Goal: Find specific page/section: Find specific page/section

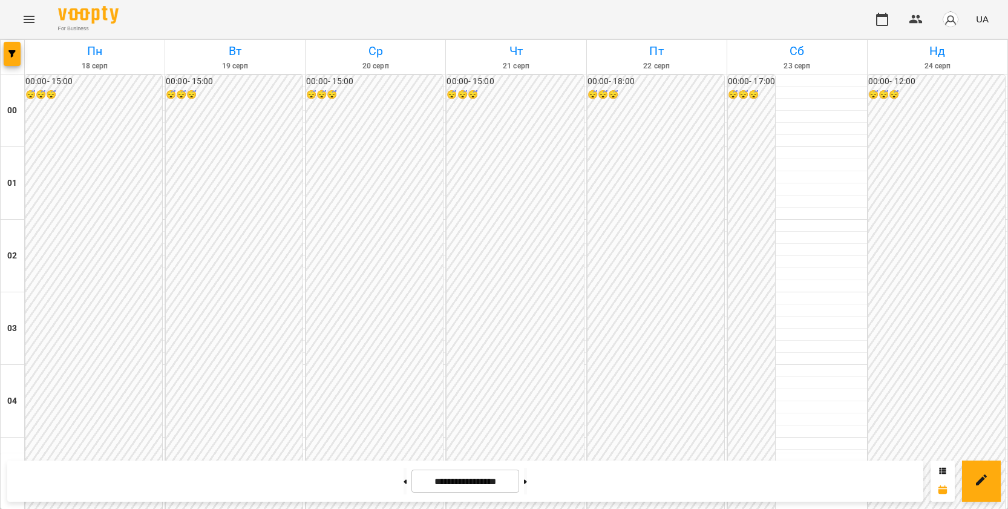
scroll to position [1089, 0]
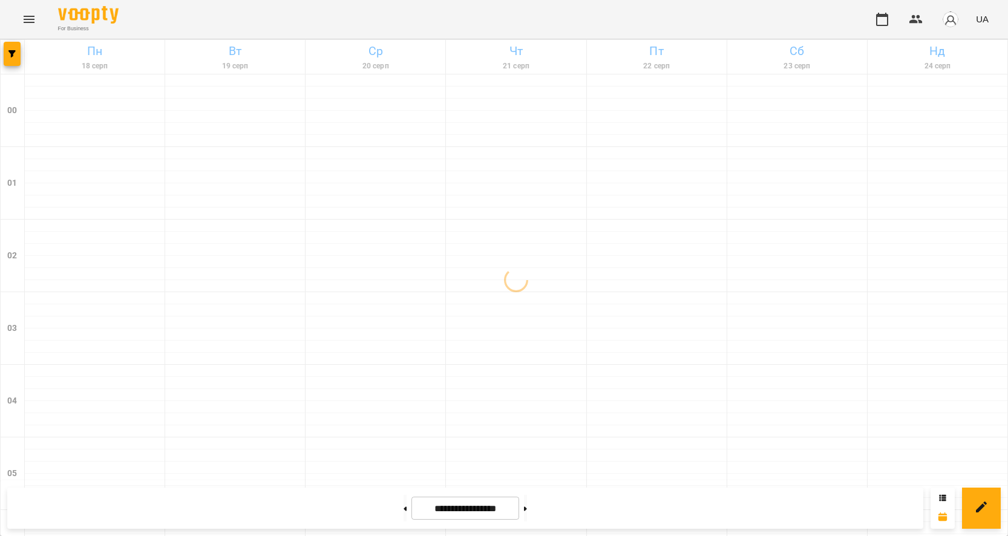
click at [33, 25] on icon "Menu" at bounding box center [29, 19] width 15 height 15
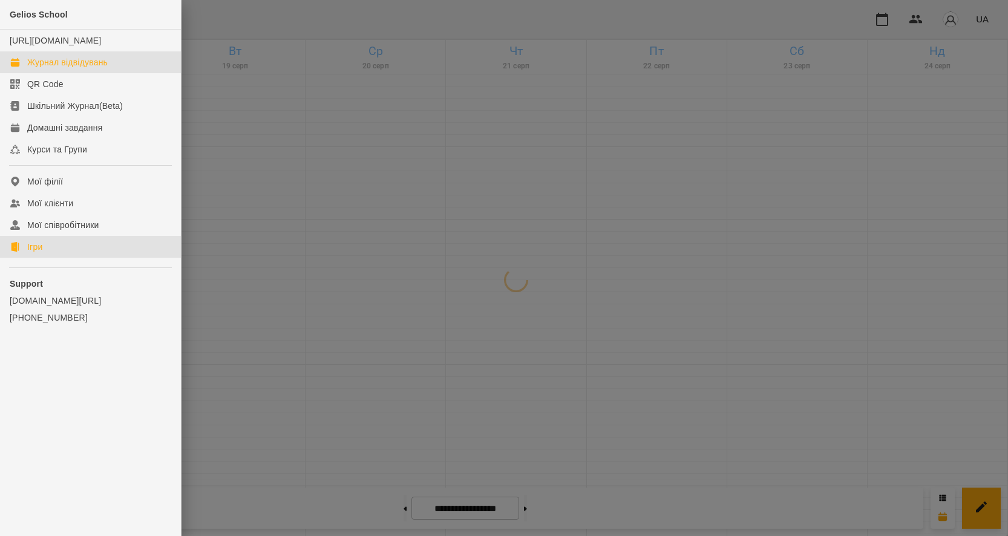
click at [34, 253] on div "Ігри" at bounding box center [34, 247] width 15 height 12
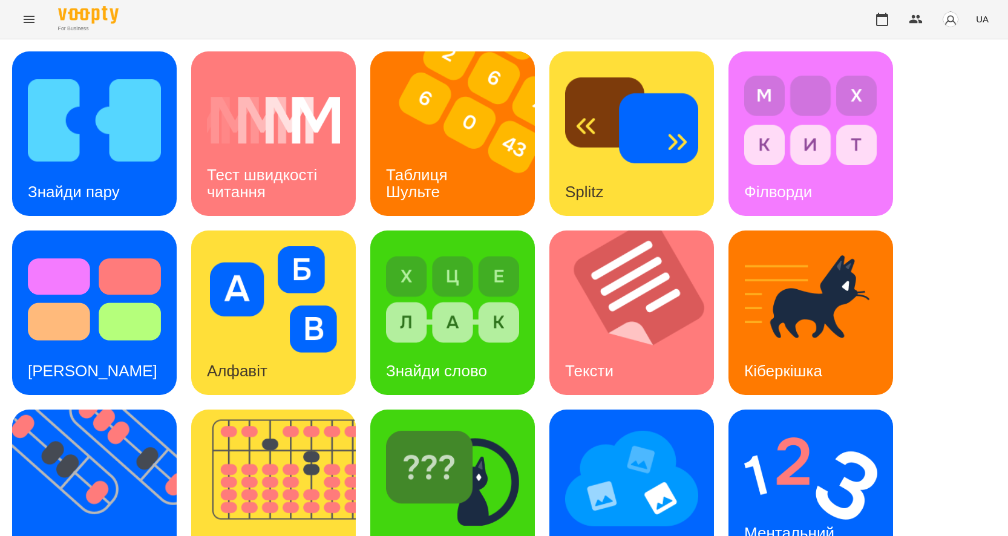
click at [221, 34] on div "For Business UA" at bounding box center [504, 19] width 1008 height 39
